Goal: Transaction & Acquisition: Purchase product/service

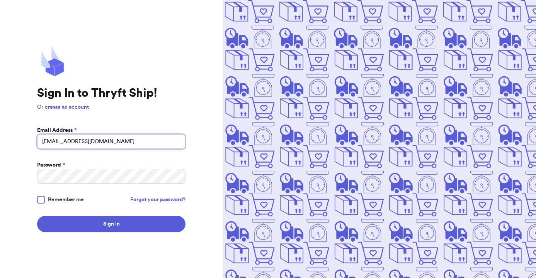
type input "[EMAIL_ADDRESS][DOMAIN_NAME]"
click at [111, 224] on button "Sign In" at bounding box center [111, 224] width 148 height 16
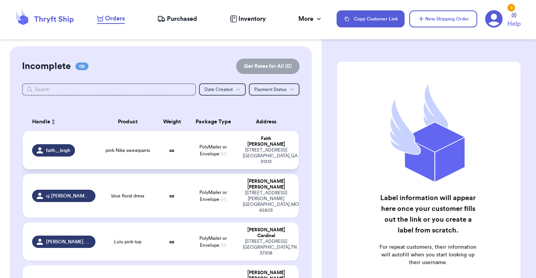
click at [124, 154] on td "pink Nike sweatpants" at bounding box center [127, 150] width 55 height 38
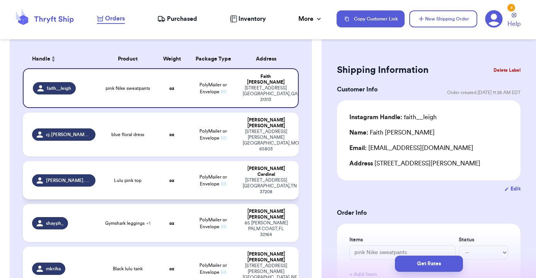
scroll to position [96, 0]
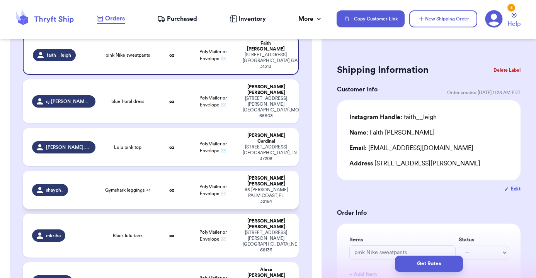
click at [166, 171] on td "oz" at bounding box center [171, 190] width 33 height 38
type input "Gymshark leggings"
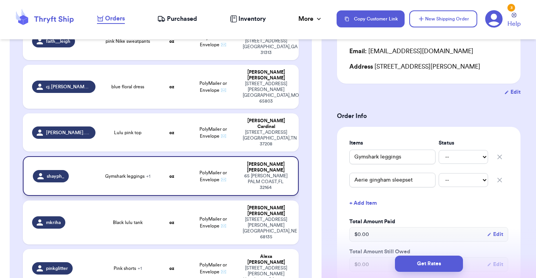
scroll to position [110, 0]
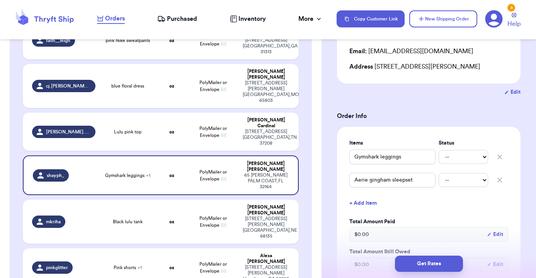
click at [365, 204] on button "+ Add Item" at bounding box center [428, 203] width 165 height 17
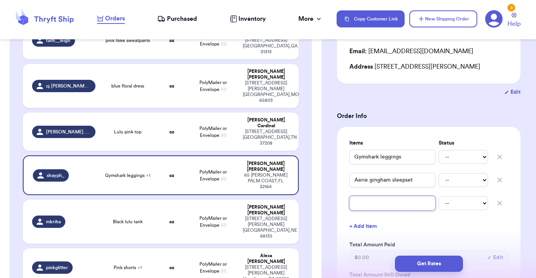
click at [365, 204] on input "text" at bounding box center [392, 203] width 86 height 15
type input "A"
type input "AE"
type input "AE S"
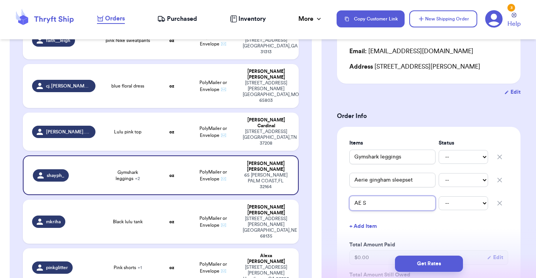
type input "AE Sw"
type input "AE Swe"
type input "AE Swea"
type input "[PERSON_NAME]"
type input "AE Sweate"
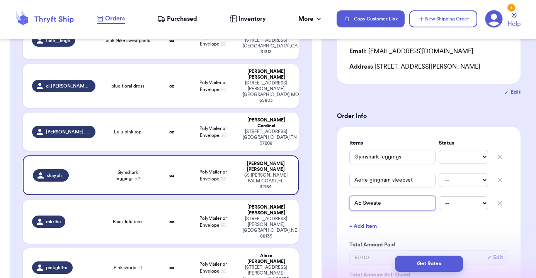
type input "AE Sweater"
click at [397, 226] on button "+ Add Item" at bounding box center [428, 226] width 165 height 17
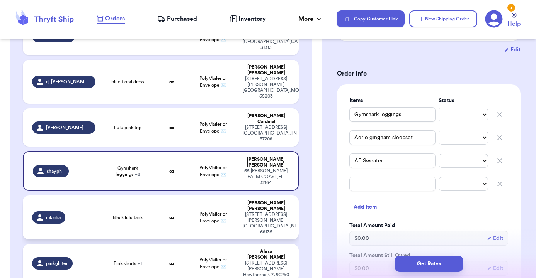
scroll to position [146, 0]
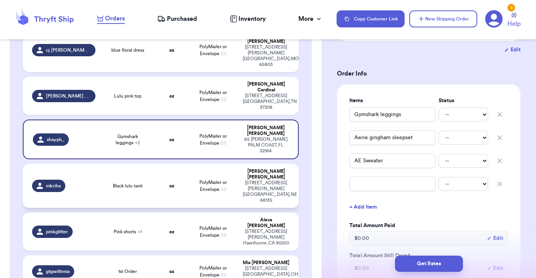
click at [216, 164] on td "PolyMailer or Envelope ✉️" at bounding box center [213, 186] width 50 height 44
type input "Black lulu tank"
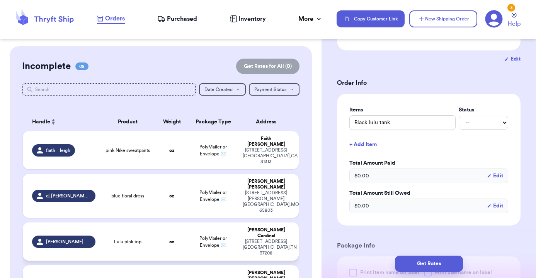
scroll to position [1, 0]
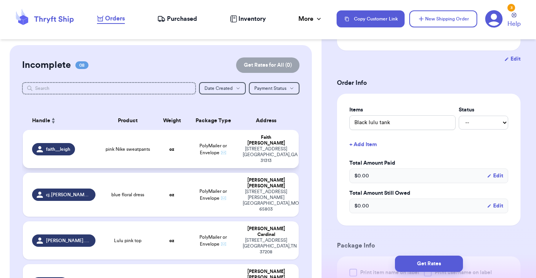
click at [147, 152] on td "pink Nike sweatpants" at bounding box center [127, 149] width 55 height 38
type input "pink Nike sweatpants"
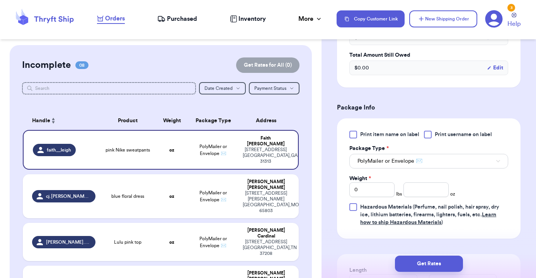
scroll to position [269, 0]
click at [382, 191] on input "0" at bounding box center [371, 189] width 45 height 15
type input "1"
click at [437, 192] on input "number" at bounding box center [425, 189] width 45 height 15
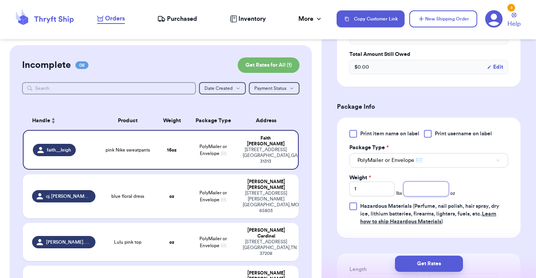
type input "4"
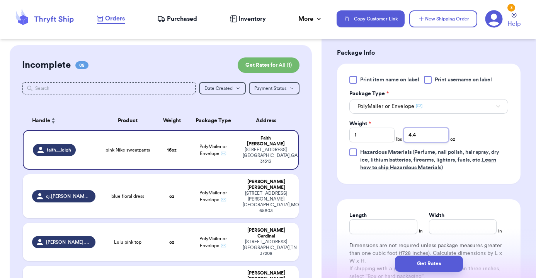
scroll to position [325, 0]
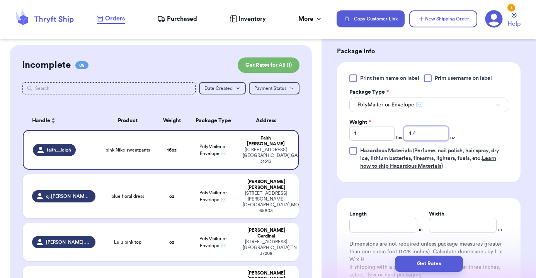
type input "4.4"
click at [392, 224] on input "Length" at bounding box center [383, 225] width 68 height 15
click at [451, 231] on input "Width" at bounding box center [463, 225] width 68 height 15
type input "14"
click at [358, 228] on input "1" at bounding box center [383, 225] width 68 height 15
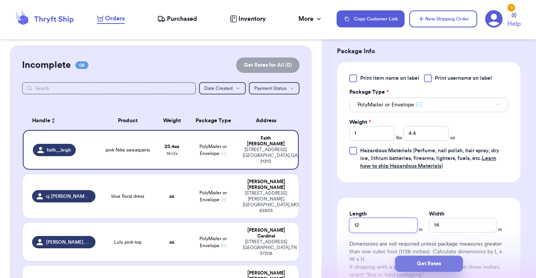
type input "12"
click at [418, 263] on button "Get Rates" at bounding box center [429, 264] width 68 height 16
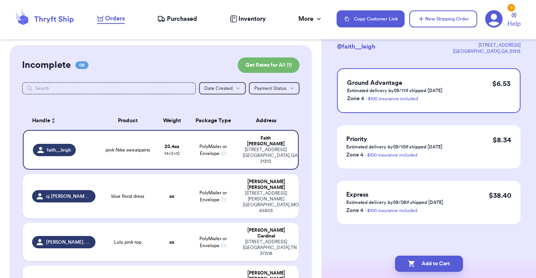
scroll to position [0, 0]
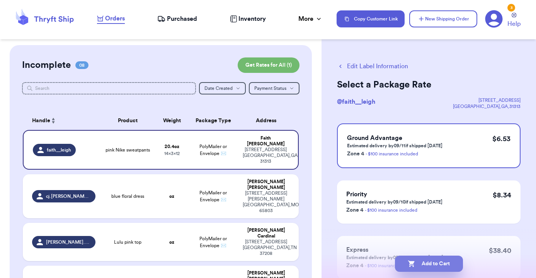
click at [418, 263] on button "Add to Cart" at bounding box center [429, 264] width 68 height 16
checkbox input "true"
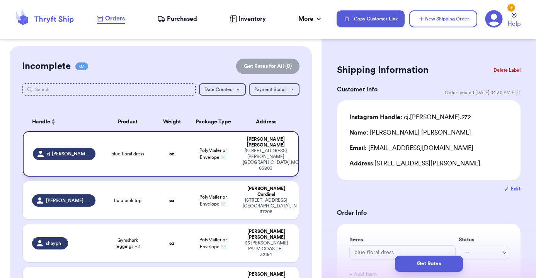
click at [182, 157] on td "oz" at bounding box center [171, 154] width 33 height 46
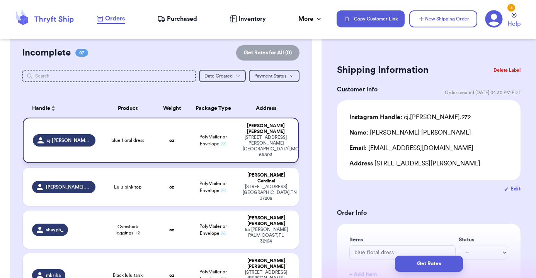
scroll to position [15, 0]
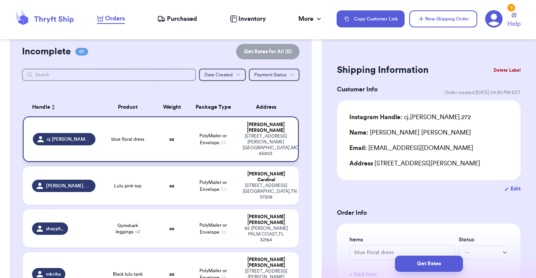
click at [222, 148] on td "PolyMailer or Envelope ✉️" at bounding box center [213, 140] width 50 height 46
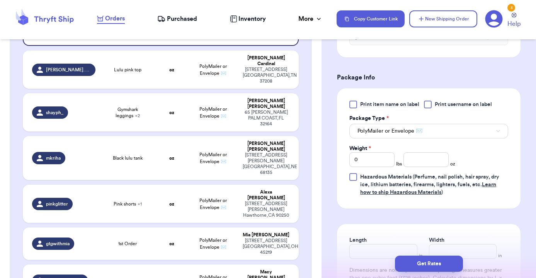
scroll to position [300, 0]
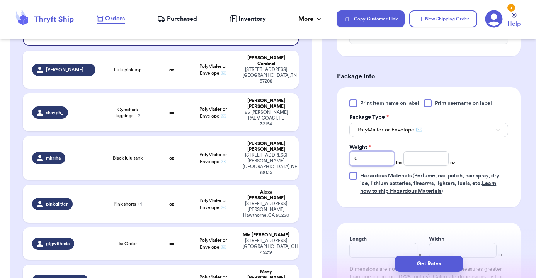
click at [383, 163] on input "0" at bounding box center [371, 158] width 45 height 15
click at [429, 164] on input "number" at bounding box center [425, 158] width 45 height 15
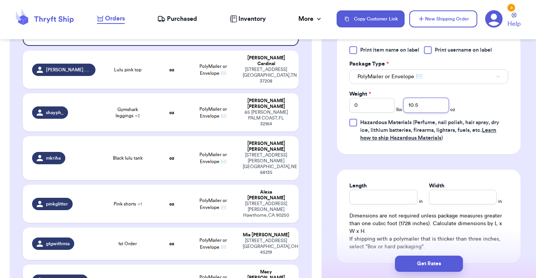
scroll to position [360, 0]
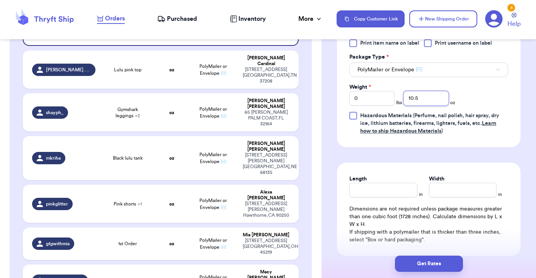
type input "10.5"
click at [395, 194] on input "Length" at bounding box center [383, 190] width 68 height 15
type input "7"
click at [451, 195] on input "Width *" at bounding box center [463, 190] width 68 height 15
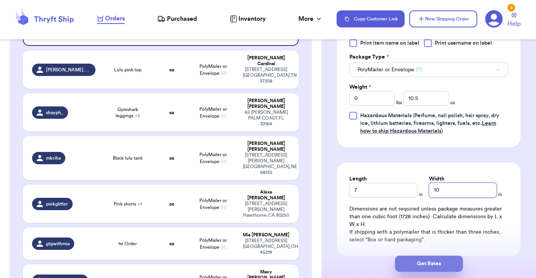
type input "10"
click at [436, 257] on button "Get Rates" at bounding box center [429, 264] width 68 height 16
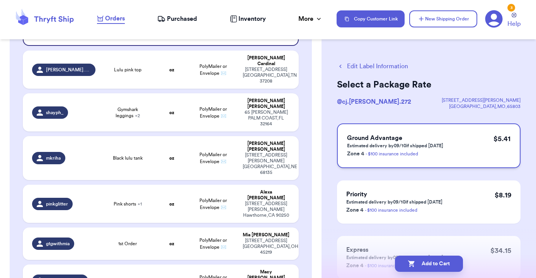
scroll to position [10, 0]
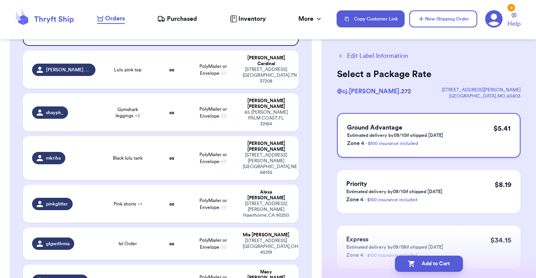
click at [409, 133] on p "Estimated delivery by 09/10 if shipped [DATE]" at bounding box center [395, 135] width 96 height 6
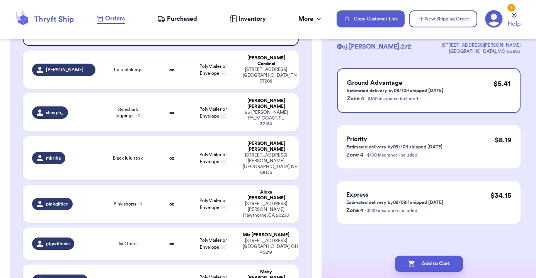
scroll to position [55, 0]
click at [425, 262] on button "Add to Cart" at bounding box center [429, 264] width 68 height 16
checkbox input "true"
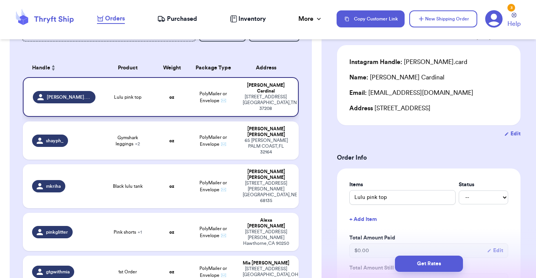
scroll to position [54, 0]
click at [169, 102] on td "oz" at bounding box center [171, 98] width 33 height 40
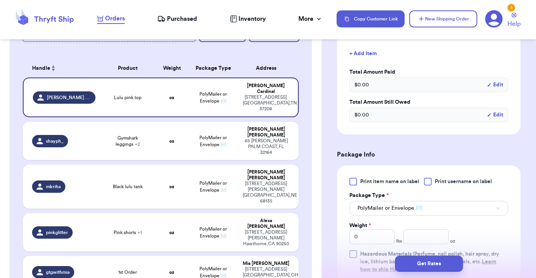
scroll to position [250, 0]
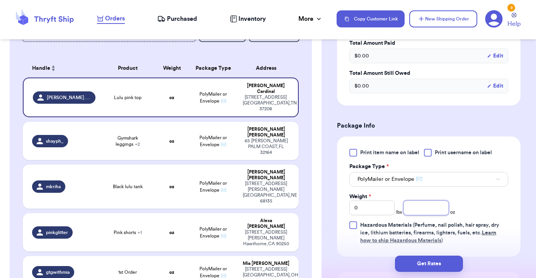
click at [409, 210] on input "number" at bounding box center [425, 208] width 45 height 15
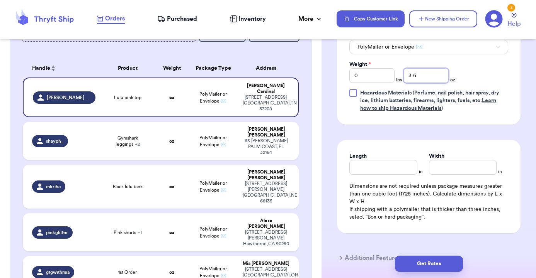
scroll to position [383, 0]
type input "3.6"
click at [411, 170] on input "Length" at bounding box center [383, 166] width 68 height 15
type input "7"
click at [440, 170] on input "Width *" at bounding box center [463, 166] width 68 height 15
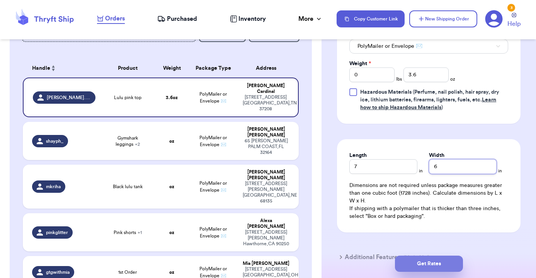
type input "6"
click at [424, 261] on button "Get Rates" at bounding box center [429, 264] width 68 height 16
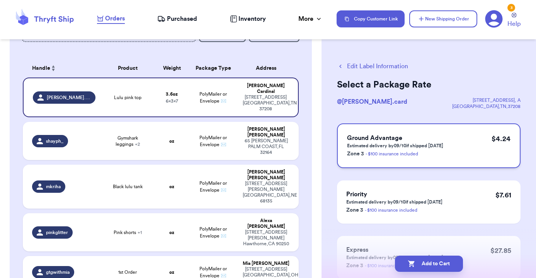
scroll to position [14, 0]
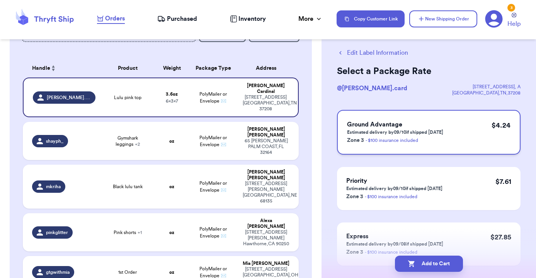
click at [418, 123] on h3 "Ground Advantage" at bounding box center [395, 124] width 96 height 9
click at [428, 264] on button "Add to Cart" at bounding box center [429, 264] width 68 height 16
checkbox input "true"
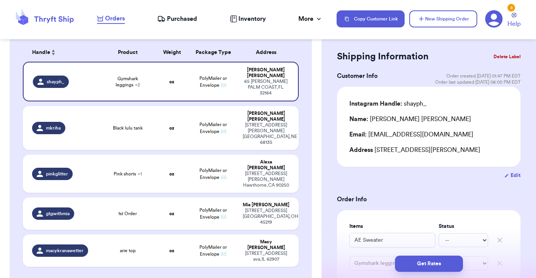
scroll to position [69, 0]
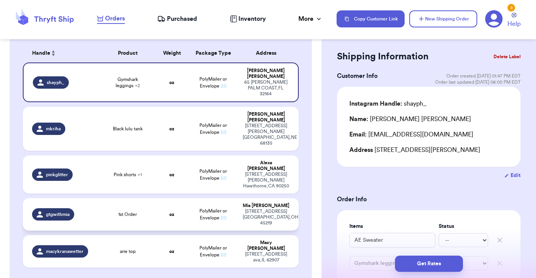
click at [226, 209] on span "PolyMailer or Envelope ✉️" at bounding box center [212, 215] width 27 height 12
type input "1st Order"
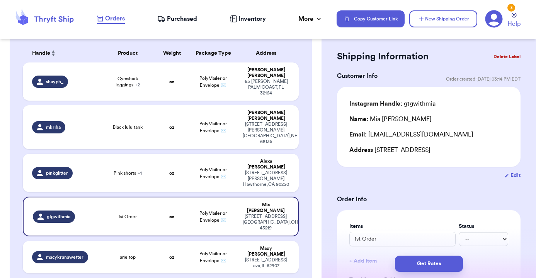
click at [509, 55] on button "Delete Label" at bounding box center [506, 56] width 33 height 17
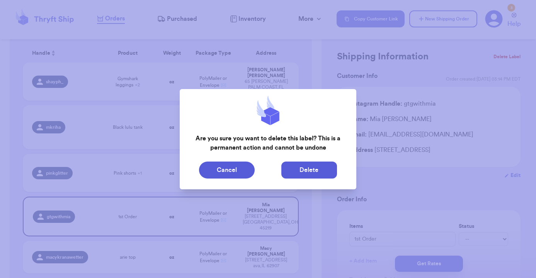
click at [299, 169] on button "Delete" at bounding box center [309, 170] width 56 height 17
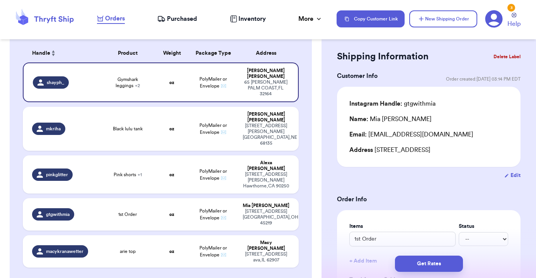
type input "AE Sweater"
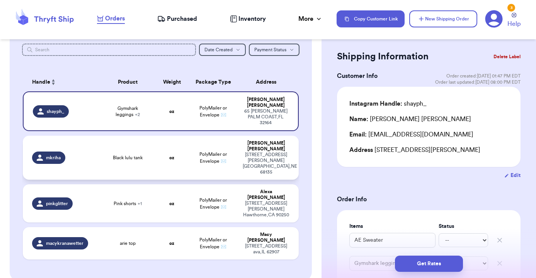
scroll to position [39, 0]
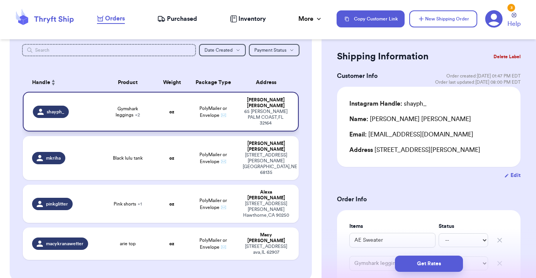
click at [176, 119] on td "oz" at bounding box center [171, 112] width 33 height 40
click at [209, 112] on span "PolyMailer or Envelope ✉️" at bounding box center [212, 112] width 27 height 12
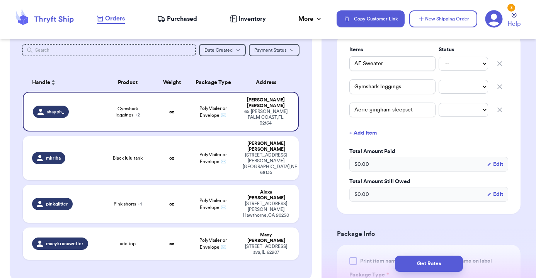
scroll to position [297, 0]
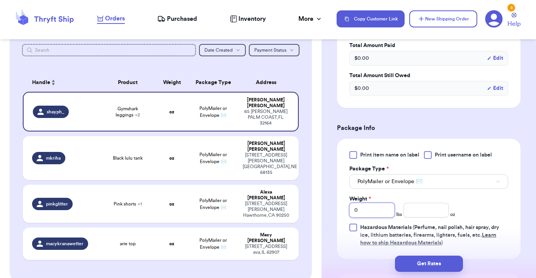
click at [379, 209] on input "0" at bounding box center [371, 210] width 45 height 15
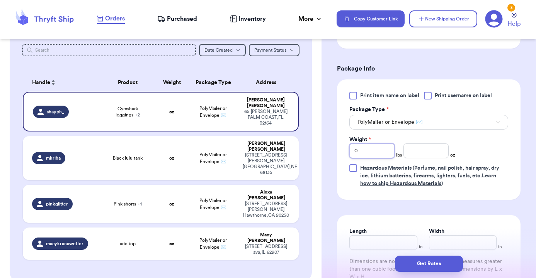
scroll to position [375, 0]
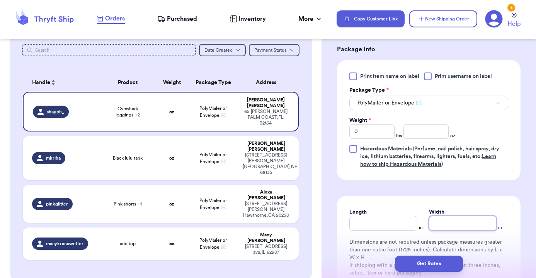
click at [465, 231] on input "Width" at bounding box center [463, 223] width 68 height 15
type input "1"
type input "14"
click at [375, 229] on input "Length *" at bounding box center [383, 223] width 68 height 15
type input "1"
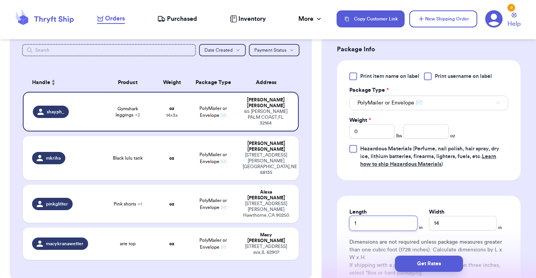
type input "12"
click at [415, 137] on input "number" at bounding box center [425, 131] width 45 height 15
click at [366, 139] on input "0" at bounding box center [371, 131] width 45 height 15
type input "1"
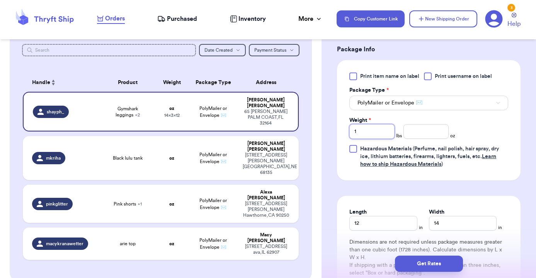
type input "1"
click at [408, 131] on input "number" at bounding box center [425, 131] width 45 height 15
type input "12"
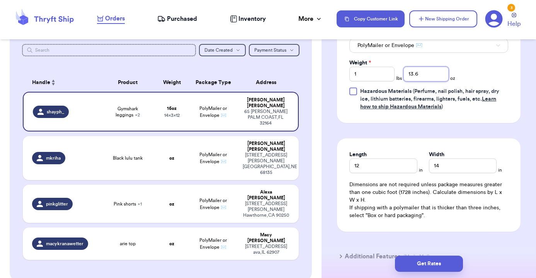
scroll to position [436, 0]
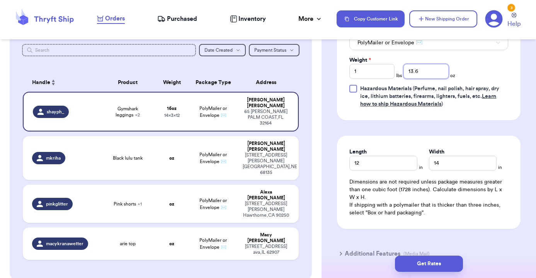
type input "13.6"
click at [447, 254] on div "Get Rates" at bounding box center [428, 264] width 214 height 29
click at [447, 261] on button "Get Rates" at bounding box center [429, 264] width 68 height 16
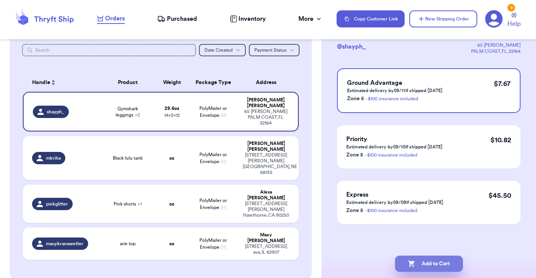
scroll to position [0, 0]
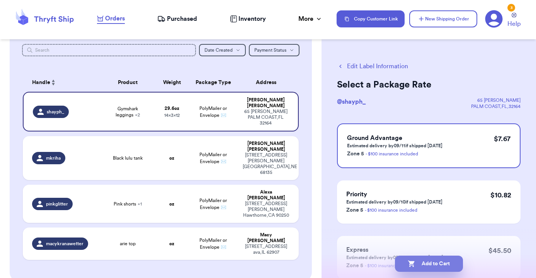
click at [433, 263] on button "Add to Cart" at bounding box center [429, 264] width 68 height 16
checkbox input "true"
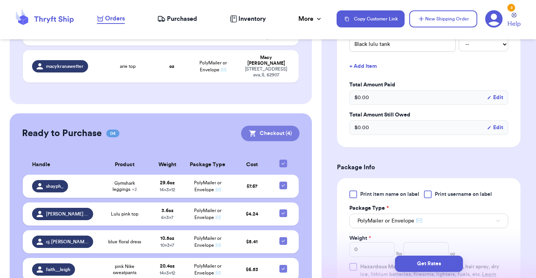
scroll to position [175, 0]
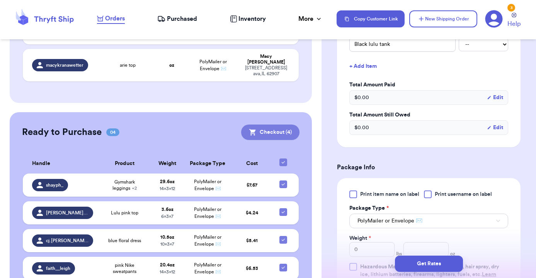
click at [261, 125] on button "Checkout ( 4 )" at bounding box center [270, 132] width 58 height 15
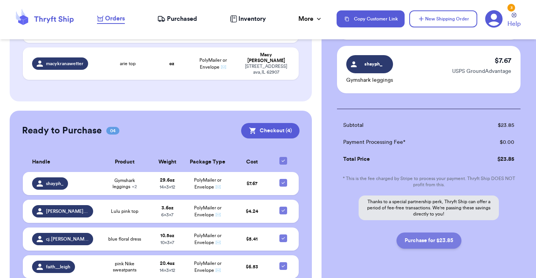
click at [443, 233] on button "Purchase for $23.85" at bounding box center [428, 241] width 65 height 16
checkbox input "false"
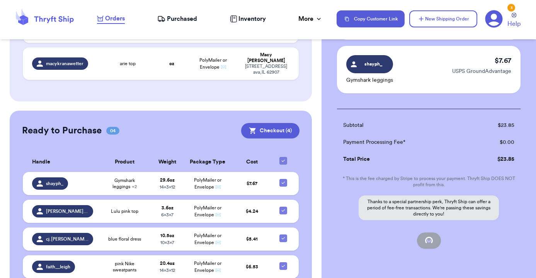
checkbox input "false"
checkbox input "true"
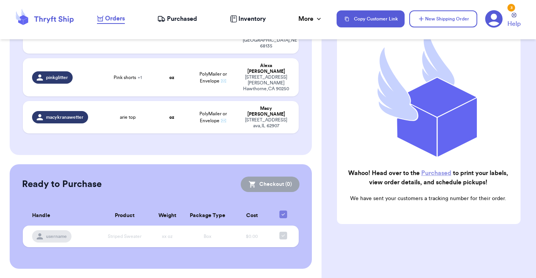
scroll to position [92, 0]
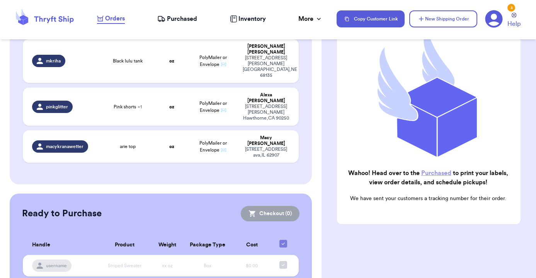
click at [430, 174] on link "Purchased" at bounding box center [436, 173] width 30 height 6
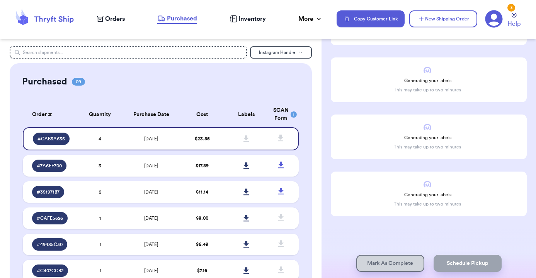
scroll to position [97, 0]
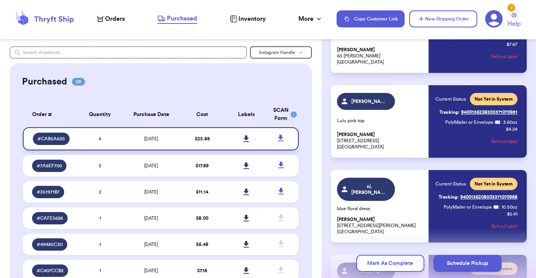
click at [249, 139] on link at bounding box center [245, 139] width 17 height 17
